Goal: Answer question/provide support: Share knowledge or assist other users

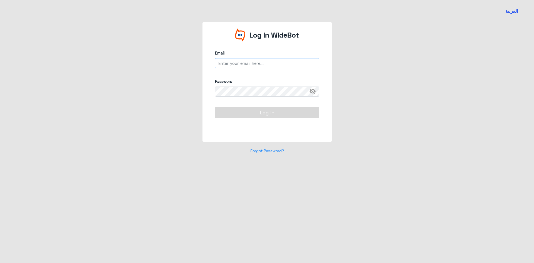
type input "[EMAIL_ADDRESS][DOMAIN_NAME]"
click at [244, 115] on button "Log In" at bounding box center [267, 112] width 104 height 11
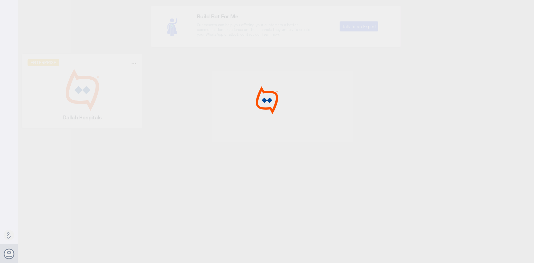
click at [65, 85] on div at bounding box center [267, 132] width 534 height 265
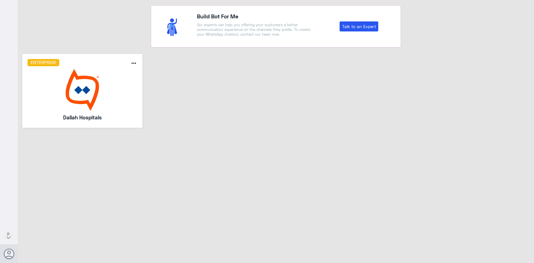
click at [65, 85] on img at bounding box center [83, 90] width 110 height 42
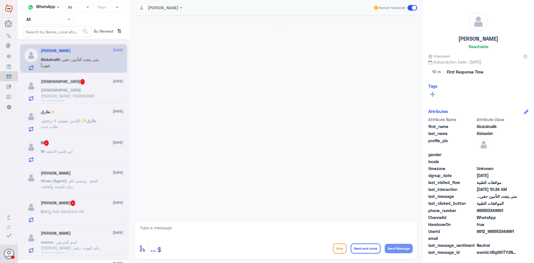
click at [47, 23] on div "Agent Filter All" at bounding box center [48, 19] width 50 height 10
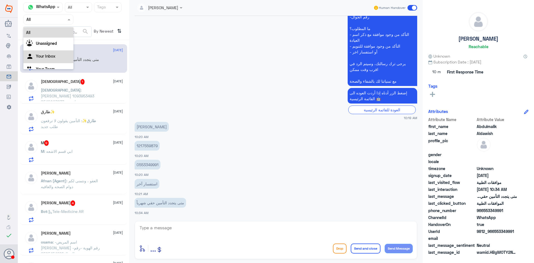
click at [43, 53] on div "Your Inbox" at bounding box center [48, 56] width 50 height 13
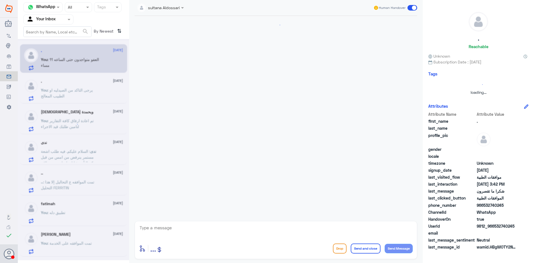
scroll to position [509, 0]
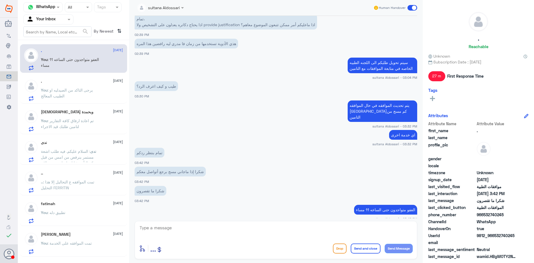
click at [63, 21] on div at bounding box center [49, 19] width 50 height 6
click at [45, 65] on div "Your Team" at bounding box center [48, 62] width 50 height 13
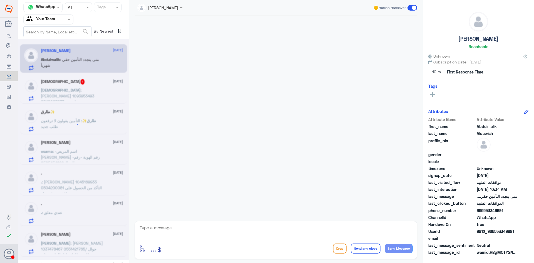
scroll to position [250, 0]
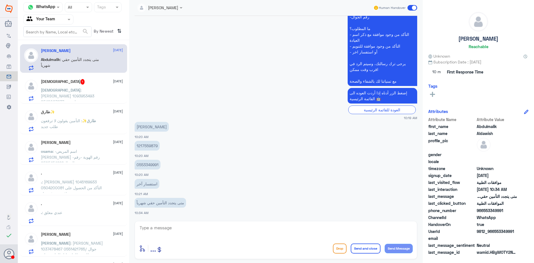
click at [153, 166] on p "0553349991" at bounding box center [148, 165] width 26 height 10
copy p "0553349991"
click at [240, 233] on textarea at bounding box center [276, 231] width 274 height 14
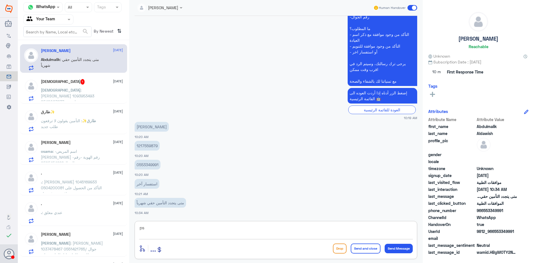
type textarea "p"
type textarea "حسب تعاقد الشركة التابع لها مع التامين"
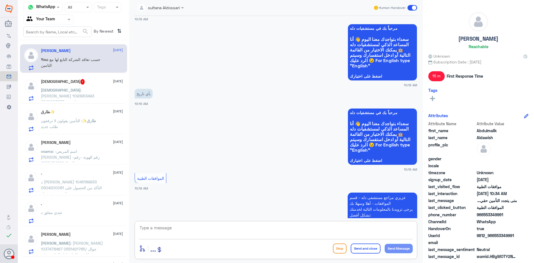
scroll to position [0, 0]
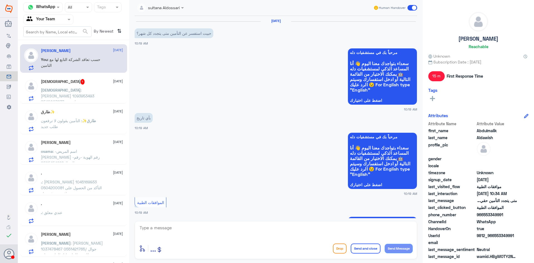
click at [86, 94] on span ": [PERSON_NAME] 1093953493 0540007977 يوجد وصفة طبية تم رفعها من عيادة العيون […" at bounding box center [69, 105] width 56 height 34
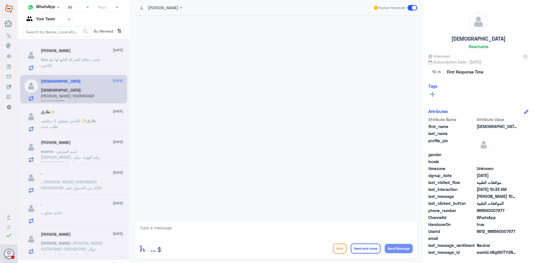
scroll to position [363, 0]
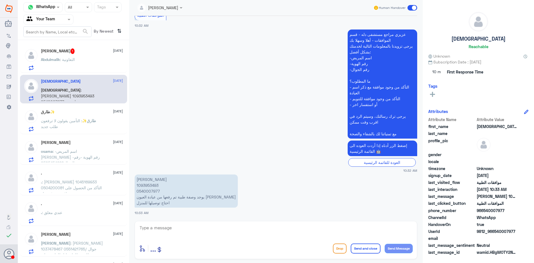
click at [217, 220] on div "Lama aldubayan Human Handover [DATE] اي خدمة اخرى sultana Aldossari - 03:31 PM …" at bounding box center [276, 132] width 294 height 265
click at [215, 222] on div "enter flow name ... Drop Send and close Send Message" at bounding box center [276, 240] width 283 height 38
click at [214, 226] on textarea at bounding box center [276, 231] width 274 height 14
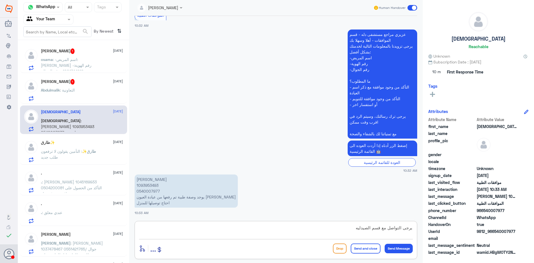
click at [229, 232] on textarea "يرجى التواصل مع قسم الصيدليه" at bounding box center [276, 231] width 274 height 14
type textarea "يرجى التواصل مع قسم الصيدليه 0115283703"
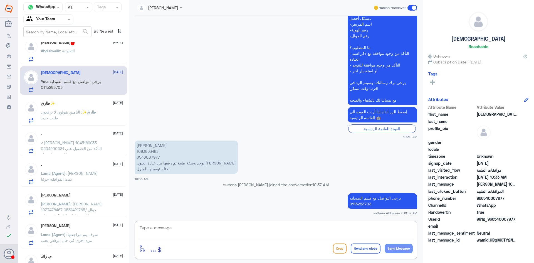
scroll to position [0, 0]
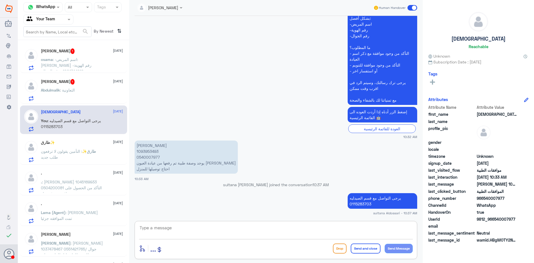
click at [68, 88] on span ": التعاونية" at bounding box center [67, 90] width 15 height 5
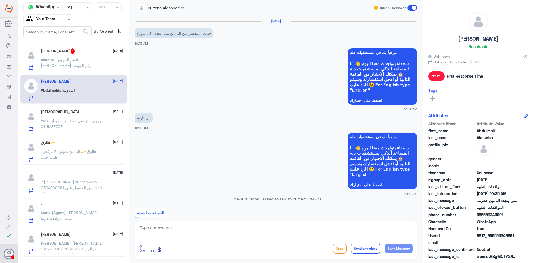
scroll to position [297, 0]
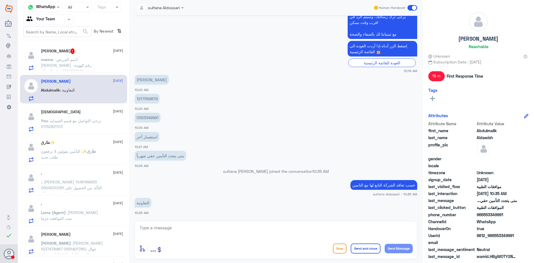
click at [149, 97] on p "1217559879" at bounding box center [147, 99] width 25 height 10
copy p "1217559879"
click at [186, 229] on textarea at bounding box center [276, 231] width 274 height 14
type textarea "g"
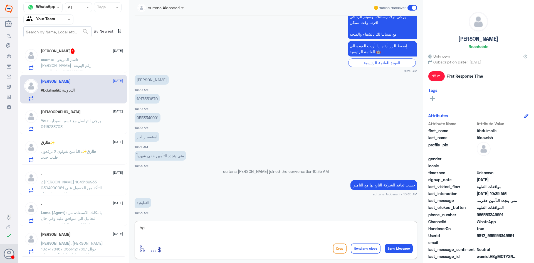
type textarea "h"
type textarea "الظاهر لنا انتهاء التامين [DATE]"
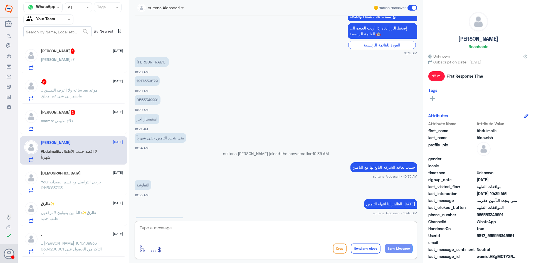
scroll to position [334, 0]
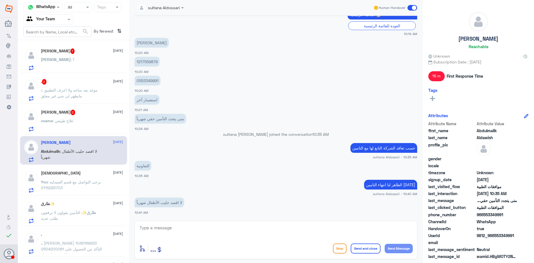
click at [149, 62] on p "1217559879" at bounding box center [147, 62] width 25 height 10
copy p "1217559879"
click at [287, 239] on div "enter flow name ... Drop Send and close Send Message" at bounding box center [276, 240] width 283 height 38
click at [275, 235] on textarea at bounding box center [276, 231] width 274 height 14
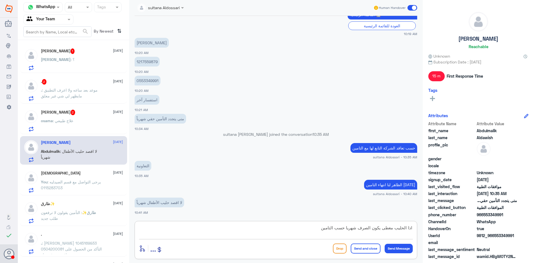
type textarea "اذا الحليب مغطى يكون الصرف شهريا حسب التامين"
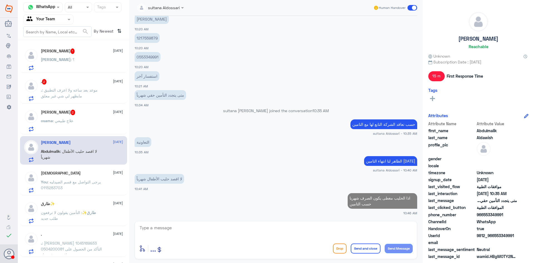
click at [91, 123] on div "osama : علاج طبيعي" at bounding box center [82, 125] width 82 height 13
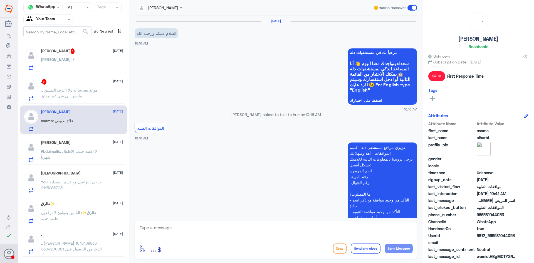
scroll to position [204, 0]
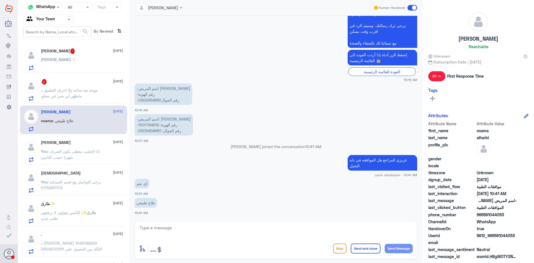
click at [88, 98] on p ". : موعد بعد ساعه ولا اعرف التطبيق مايظهر لي شي غير معلق" at bounding box center [72, 94] width 63 height 14
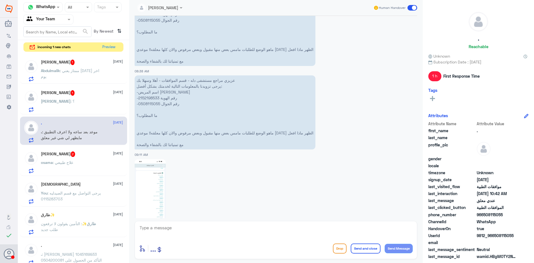
scroll to position [374, 0]
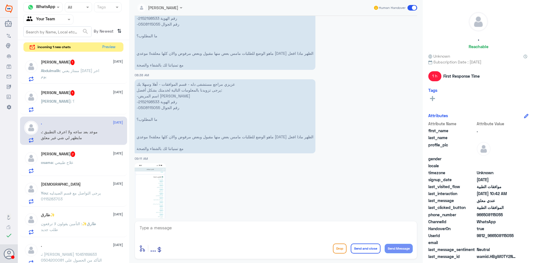
click at [149, 102] on p "عزيزي مراجع مستشفى دله - قسم الموافقات - أهلا وسهلا بك يرجى تزويدنا بالمعلومات …" at bounding box center [225, 116] width 181 height 74
copy p "2152198533"
click at [157, 183] on img at bounding box center [150, 197] width 31 height 68
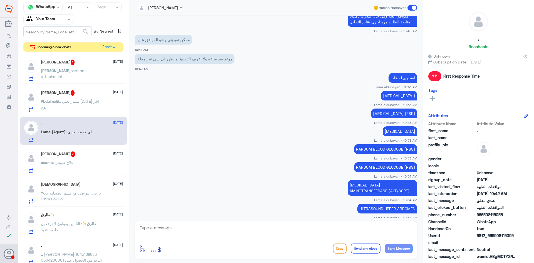
scroll to position [737, 0]
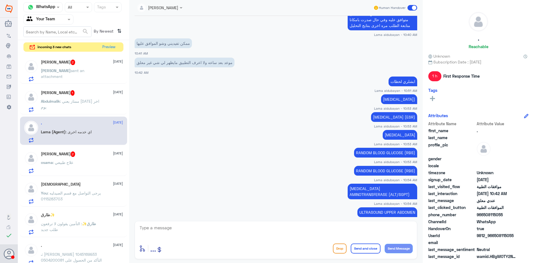
click at [71, 98] on div "[PERSON_NAME] 1 [DATE] Abdulmalik : ممتاز يعني [DATE] اخر يوم" at bounding box center [82, 101] width 82 height 22
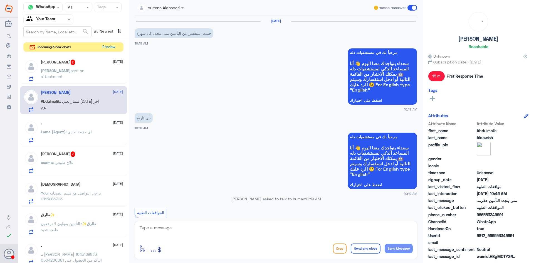
scroll to position [377, 0]
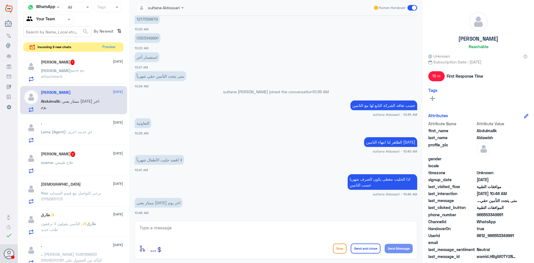
click at [89, 72] on div "[PERSON_NAME] sent an attachment" at bounding box center [82, 75] width 82 height 13
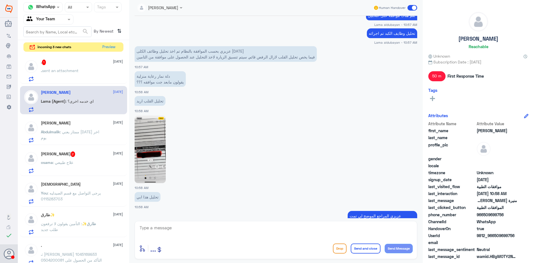
scroll to position [612, 0]
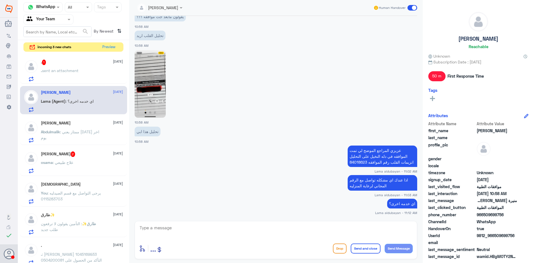
click at [63, 158] on div "[PERSON_NAME] 2 [DATE] osama : علاج طبيعي" at bounding box center [82, 162] width 82 height 22
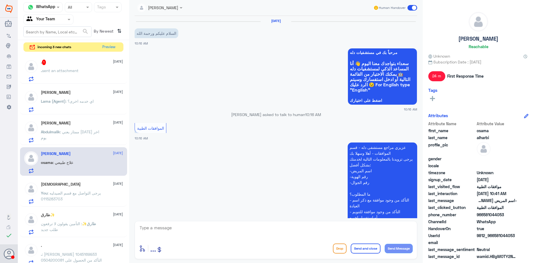
scroll to position [204, 0]
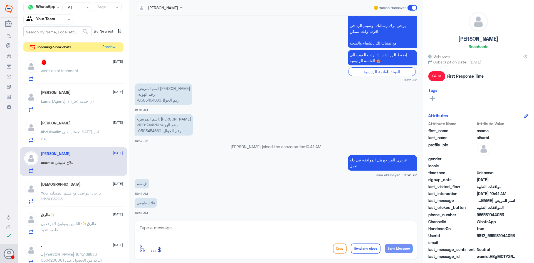
click at [149, 125] on p "-اسم المريض: [PERSON_NAME] -رقم الهوية: 1001744919 -رقم الجوال: 0505454660" at bounding box center [164, 124] width 58 height 21
copy p "1001744919"
click at [252, 240] on div "enter flow name ... Drop Send and close Send Message" at bounding box center [276, 240] width 283 height 38
click at [248, 229] on textarea at bounding box center [276, 231] width 274 height 14
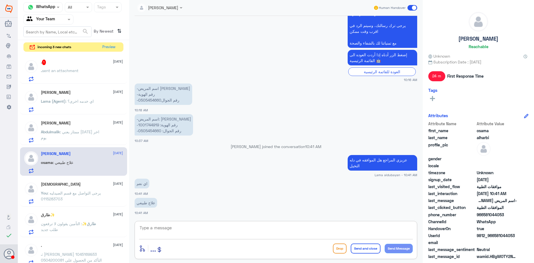
click at [244, 227] on textarea at bounding box center [276, 231] width 274 height 14
type textarea "g"
type textarea "عزيزي المراجع لا يوجد اي طلب ظاهر في النظام"
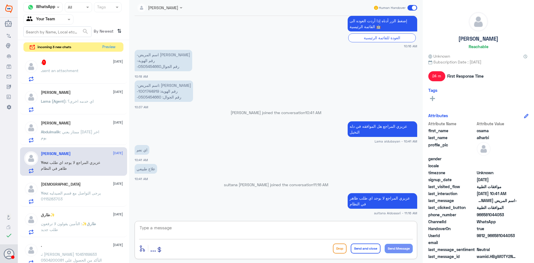
click at [74, 62] on div ". 1 [DATE]" at bounding box center [82, 63] width 82 height 6
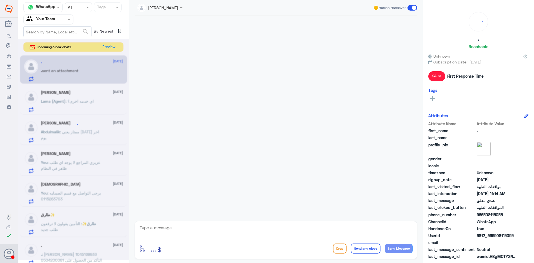
scroll to position [248, 0]
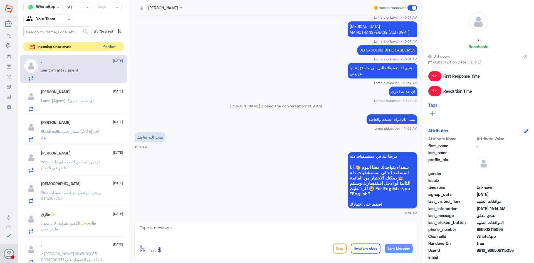
click at [110, 46] on button "Preview" at bounding box center [108, 47] width 17 height 9
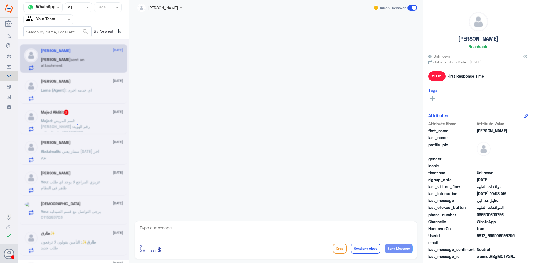
scroll to position [450, 0]
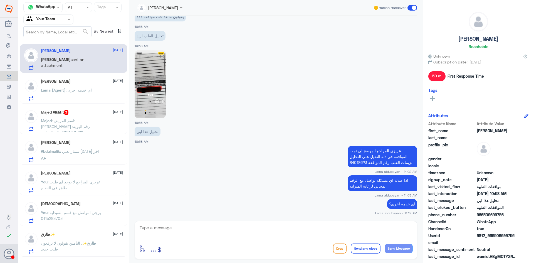
click at [69, 119] on span ": اسم المريض: [PERSON_NAME] رقم الهوية: 1001671799 رقم الجوال : 0555459484 دله …" at bounding box center [71, 135] width 61 height 34
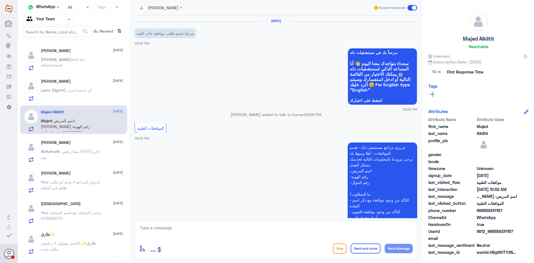
scroll to position [471, 0]
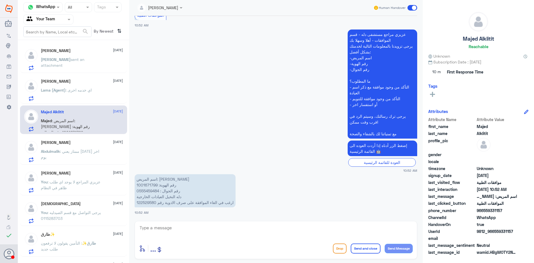
click at [147, 202] on p "اسم المريض: [PERSON_NAME] رقم الهوية: 1001671799 رقم الجوال : 0555459484 دله ال…" at bounding box center [185, 190] width 101 height 33
copy p "122529580"
click at [233, 230] on textarea at bounding box center [276, 231] width 274 height 14
type textarea "لايمكنني الالغاء لوجود فوتره على الخدمة يرجى مراجعة الصيدليه"
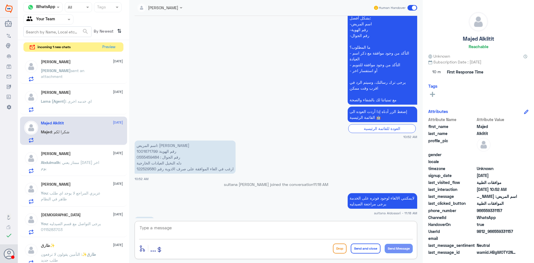
scroll to position [513, 0]
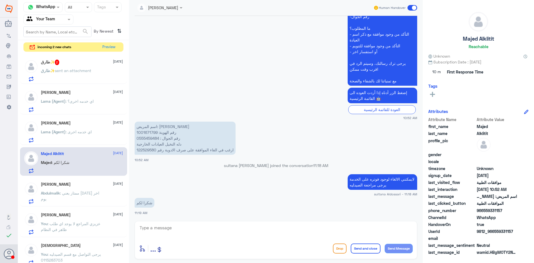
click at [68, 70] on span "sent an attachment" at bounding box center [73, 70] width 36 height 5
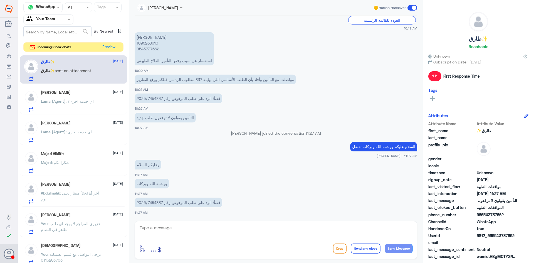
scroll to position [424, 0]
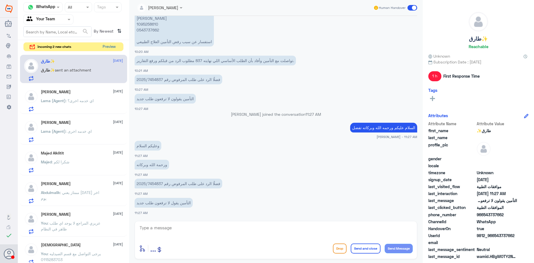
click at [110, 50] on button "Preview" at bounding box center [108, 47] width 17 height 9
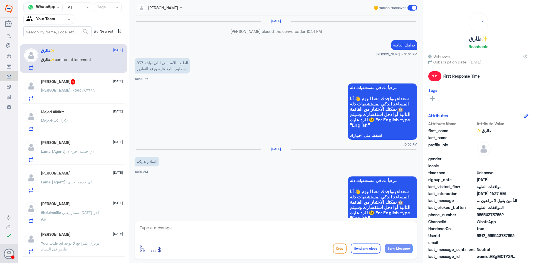
scroll to position [402, 0]
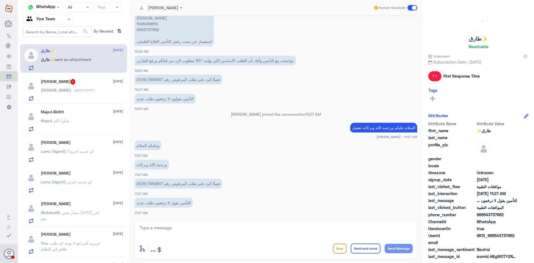
click at [151, 182] on p "فضلًا الرد على طلب المرفوض رقم 2025/7454837" at bounding box center [179, 184] width 88 height 10
drag, startPoint x: 137, startPoint y: 184, endPoint x: 164, endPoint y: 186, distance: 26.5
click at [164, 186] on p "فضلًا الرد على طلب المرفوض رقم 2025/7454837" at bounding box center [179, 184] width 88 height 10
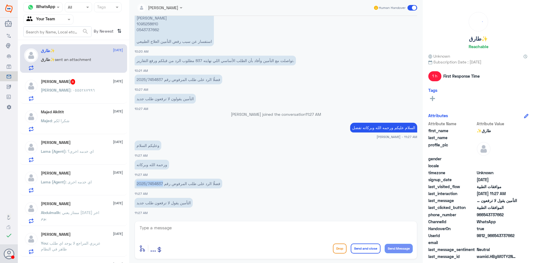
copy p "2025/7454837"
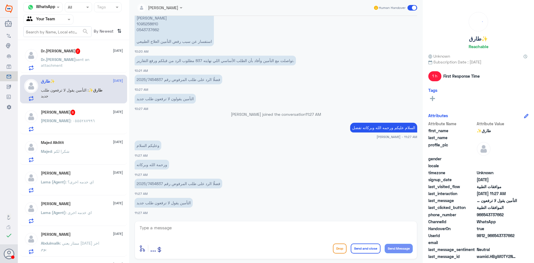
click at [150, 26] on p "[PERSON_NAME] 1095258610 0543737662 استفسار عن سبب رفض التأمين العلاج الطبيعي" at bounding box center [174, 29] width 79 height 33
copy p "1095258610"
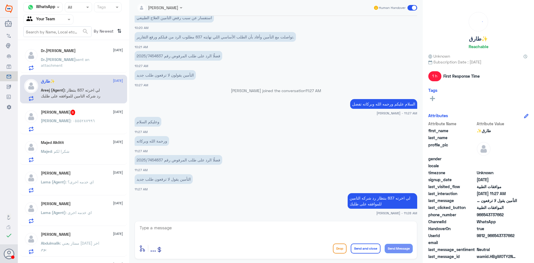
click at [50, 52] on h5 "Dr.[PERSON_NAME]" at bounding box center [58, 50] width 35 height 5
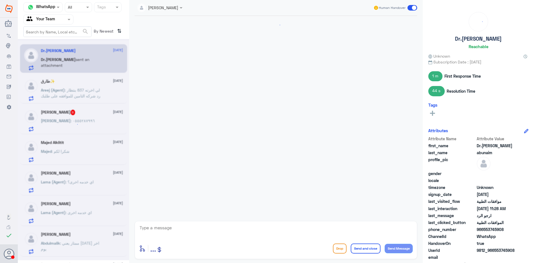
scroll to position [503, 0]
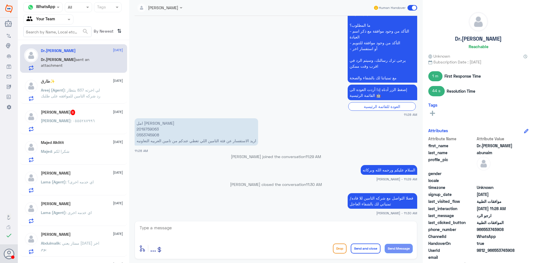
click at [88, 113] on div "[PERSON_NAME] 8 [DATE]" at bounding box center [82, 113] width 82 height 6
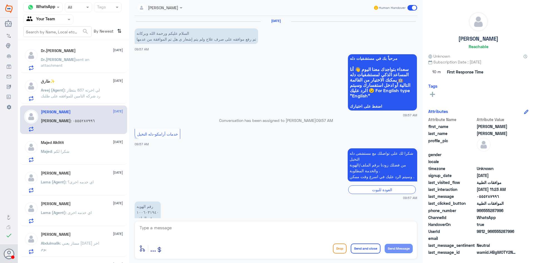
scroll to position [380, 0]
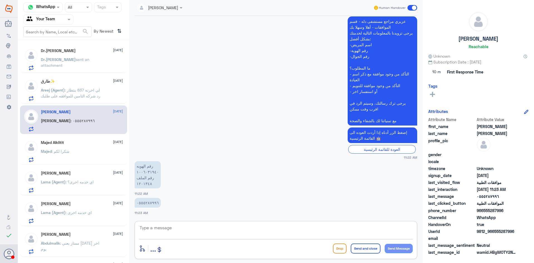
click at [166, 228] on textarea at bounding box center [276, 231] width 274 height 14
drag, startPoint x: 156, startPoint y: 225, endPoint x: 132, endPoint y: 214, distance: 26.0
click at [124, 213] on div "Channel WhatsApp Status × All Tags Agent Filter Your Team search By Newest ⇅ Dr…" at bounding box center [276, 132] width 517 height 265
type textarea "1201348"
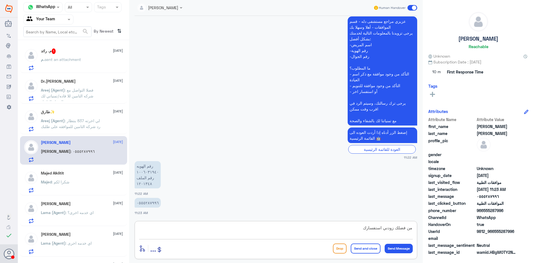
type textarea "من فضلك زودني استفسارك"
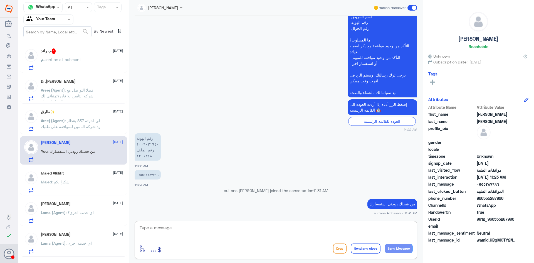
click at [78, 63] on p "م. sent an attachment" at bounding box center [61, 63] width 40 height 14
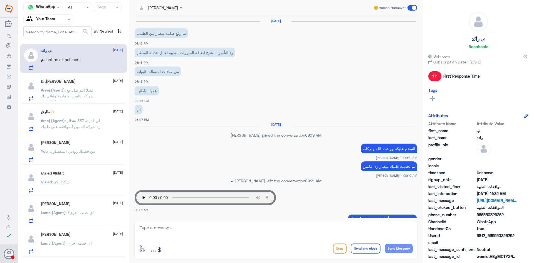
scroll to position [345, 0]
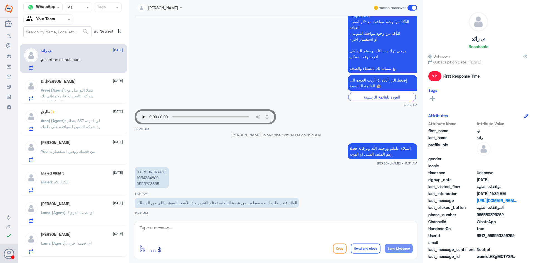
click at [153, 179] on p "[PERSON_NAME] 1054384829 0555228865" at bounding box center [152, 177] width 34 height 21
copy p "1054384829"
